Goal: Transaction & Acquisition: Subscribe to service/newsletter

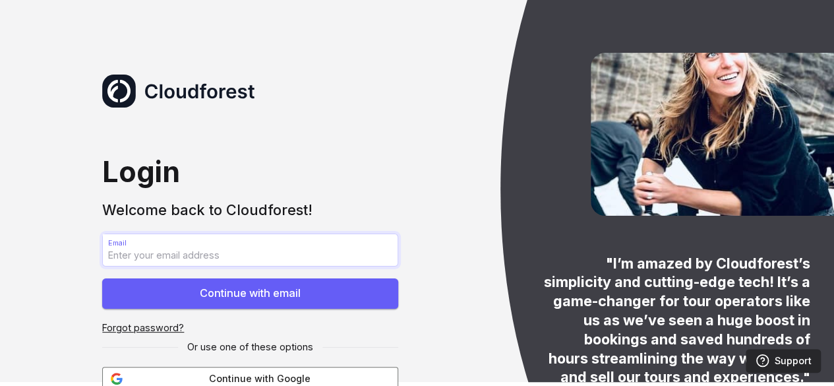
scroll to position [8, 0]
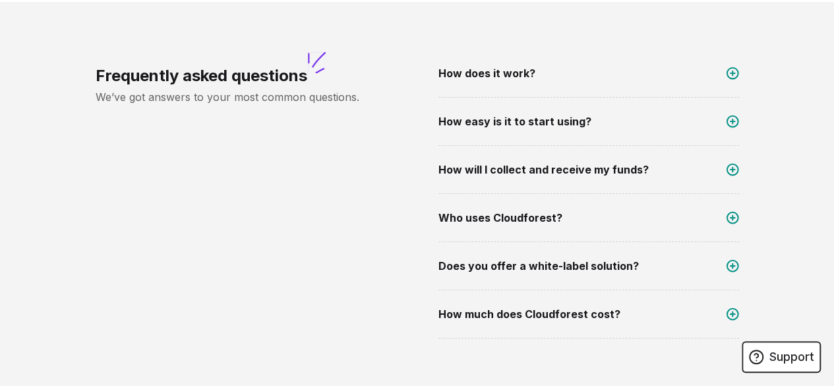
scroll to position [2176, 0]
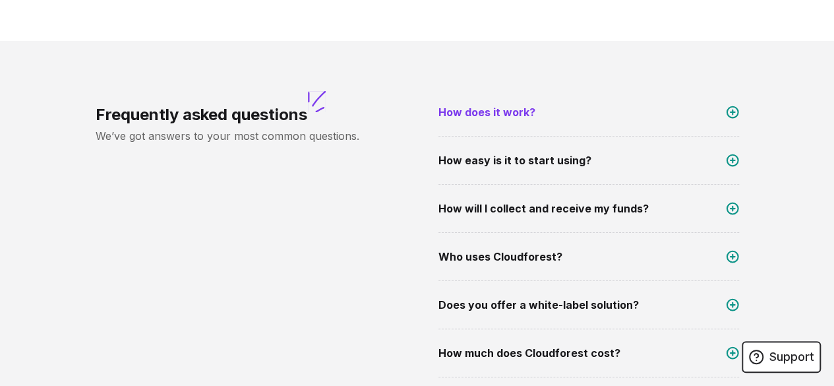
click at [564, 104] on link "How does it work?" at bounding box center [589, 120] width 301 height 32
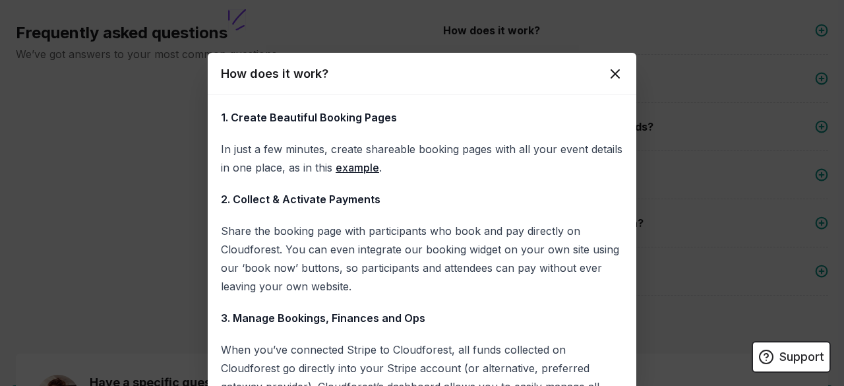
click at [607, 78] on icon at bounding box center [615, 74] width 16 height 16
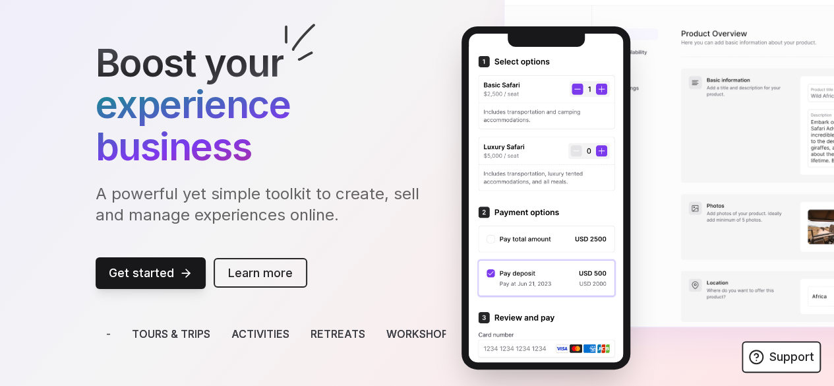
scroll to position [137, 0]
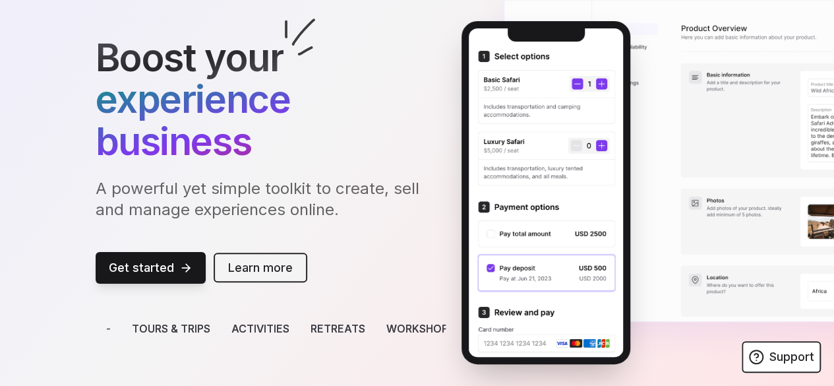
click at [214, 253] on link "Learn more" at bounding box center [261, 268] width 94 height 30
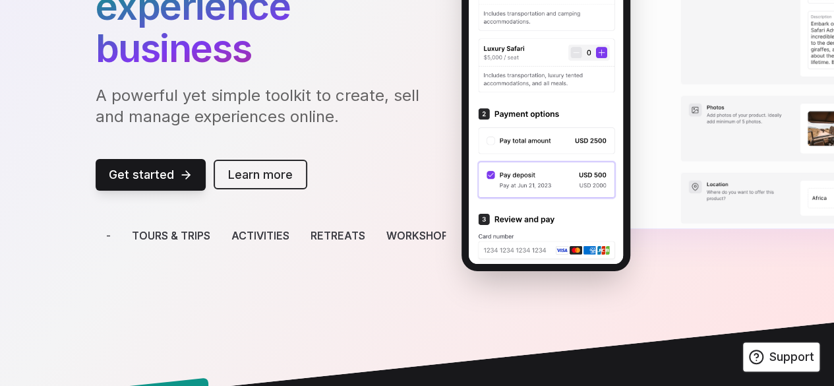
scroll to position [69, 0]
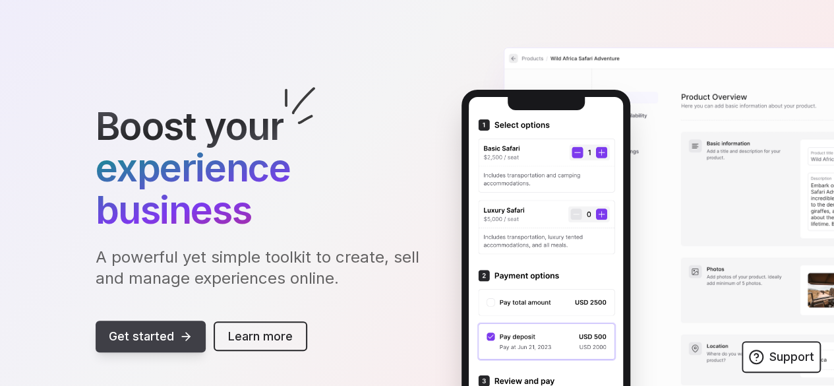
click at [111, 320] on link "Get started" at bounding box center [151, 336] width 110 height 32
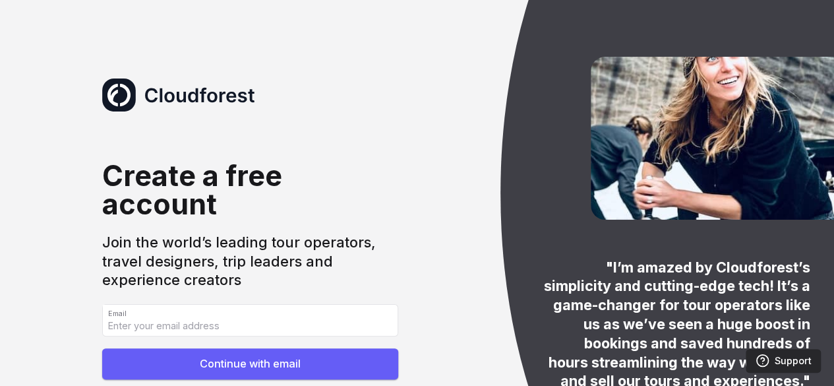
click at [529, 159] on div at bounding box center [708, 193] width 417 height 772
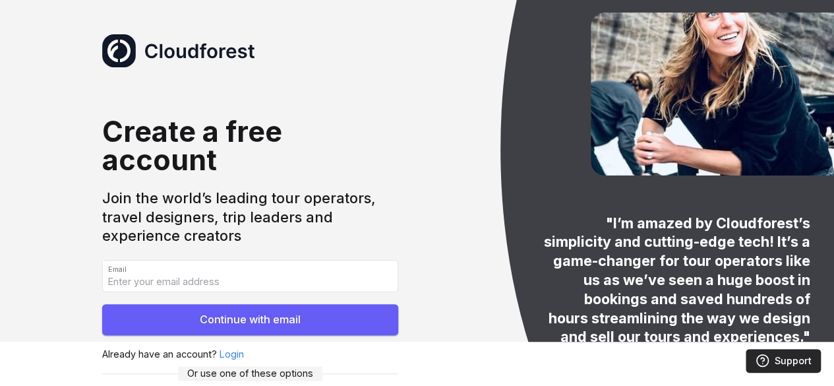
scroll to position [45, 0]
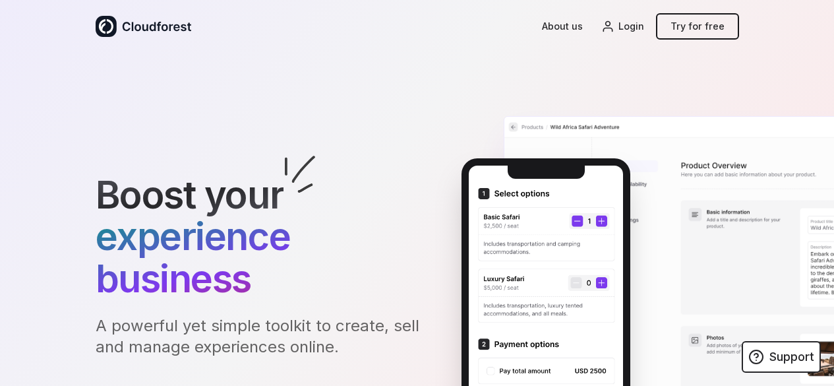
scroll to position [69, 0]
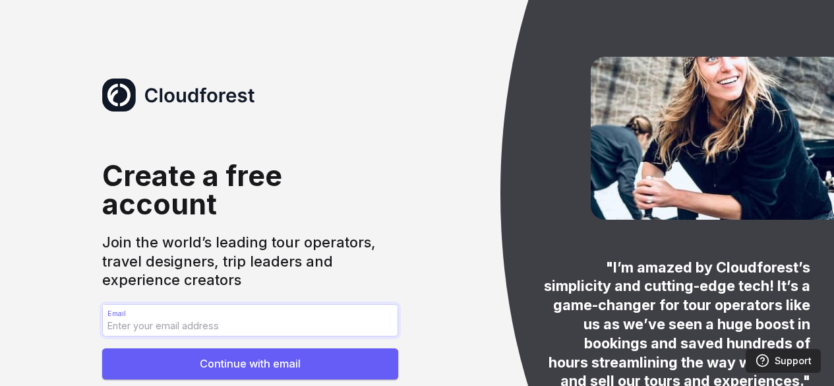
scroll to position [45, 0]
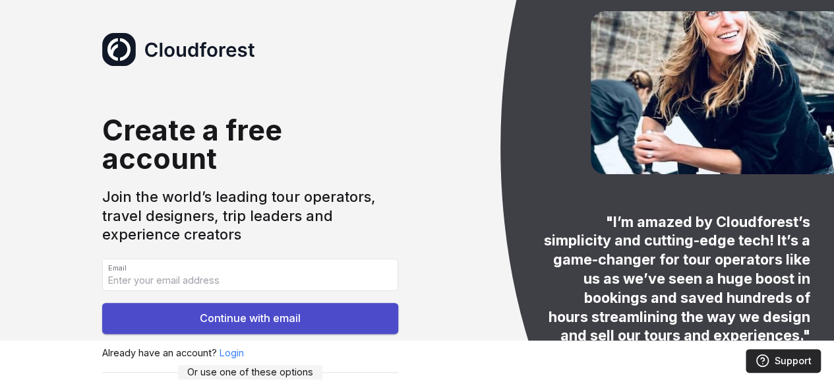
click at [214, 303] on button "Continue with email" at bounding box center [249, 318] width 295 height 31
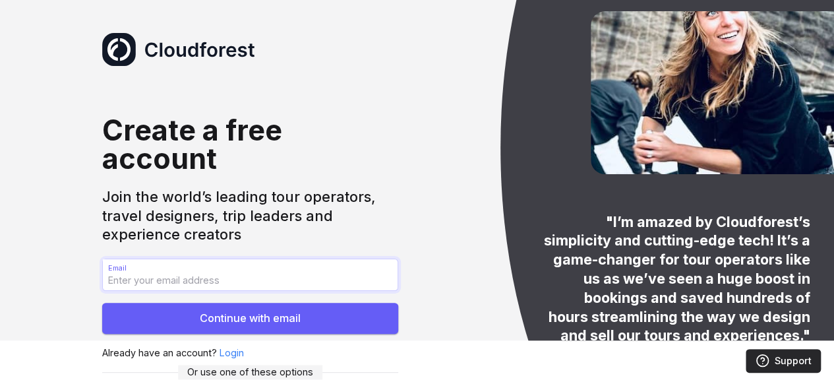
click at [466, 158] on div ""I’m amazed by Cloudforest’s simplicity and cutting-edge tech! It’s a game-chan…" at bounding box center [417, 148] width 834 height 386
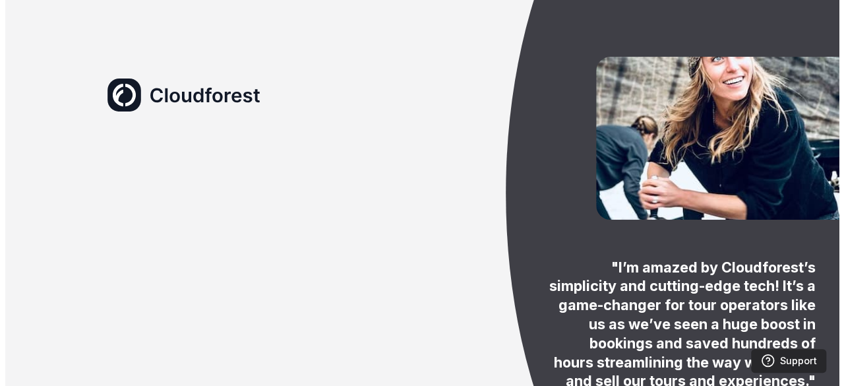
scroll to position [0, 0]
